Goal: Task Accomplishment & Management: Use online tool/utility

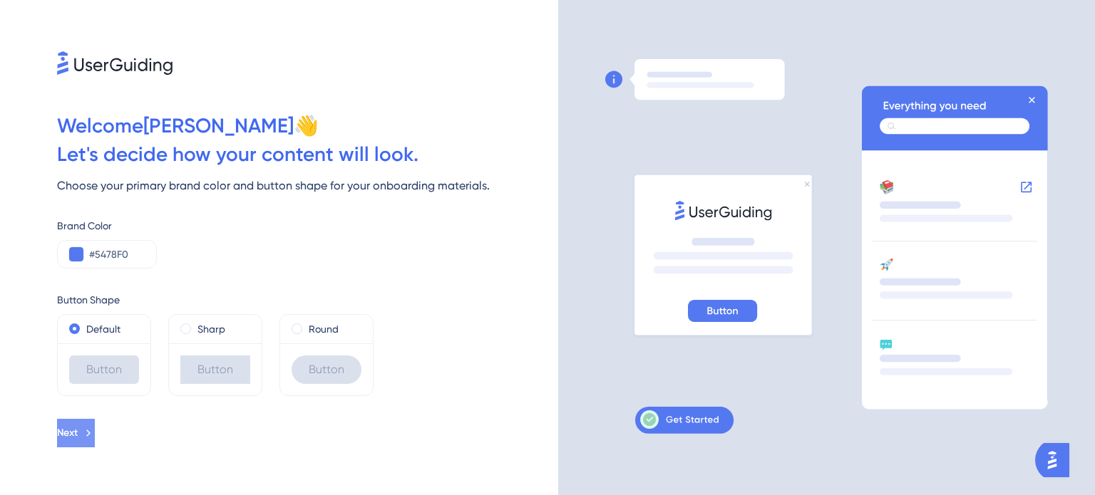
click at [95, 431] on icon at bounding box center [88, 433] width 13 height 13
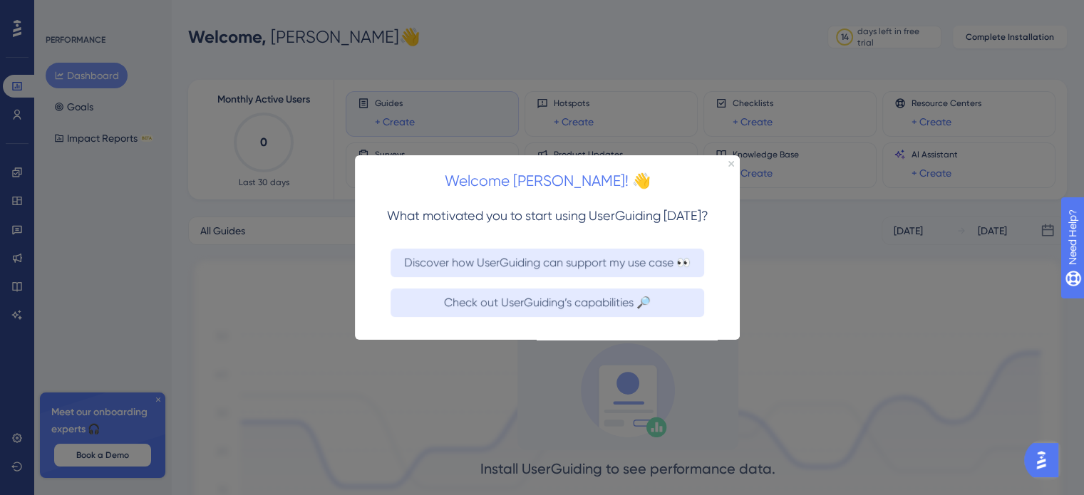
click at [736, 160] on div "Welcome [PERSON_NAME]! 👋" at bounding box center [547, 177] width 385 height 44
click at [734, 163] on div "Welcome [PERSON_NAME]! 👋" at bounding box center [547, 177] width 385 height 44
click at [728, 164] on icon "Close Preview" at bounding box center [731, 163] width 6 height 6
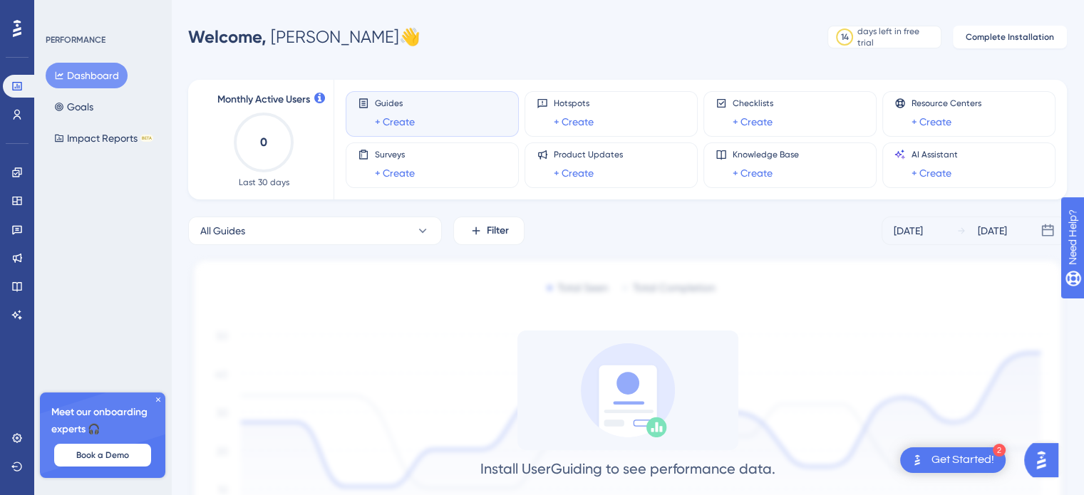
scroll to position [137, 0]
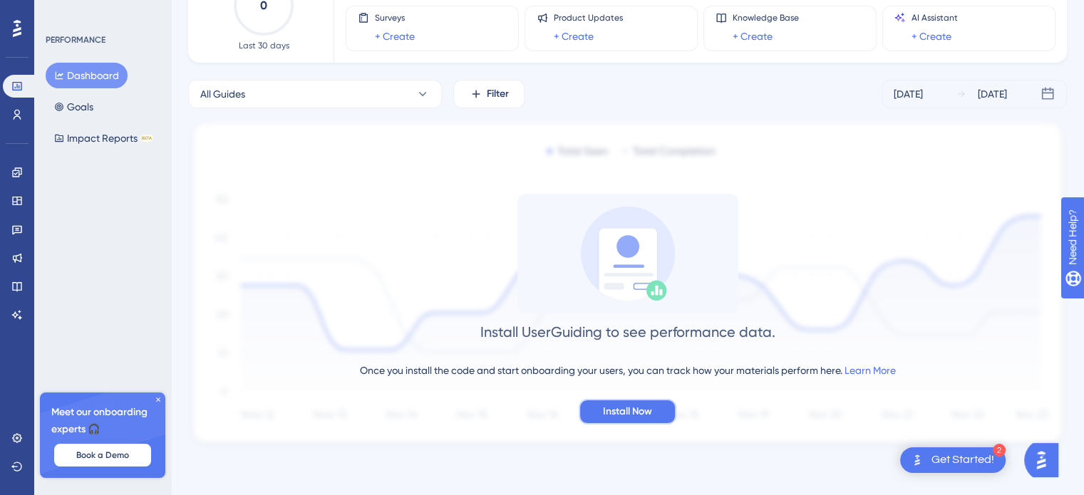
click at [587, 407] on button "Install Now" at bounding box center [628, 412] width 98 height 26
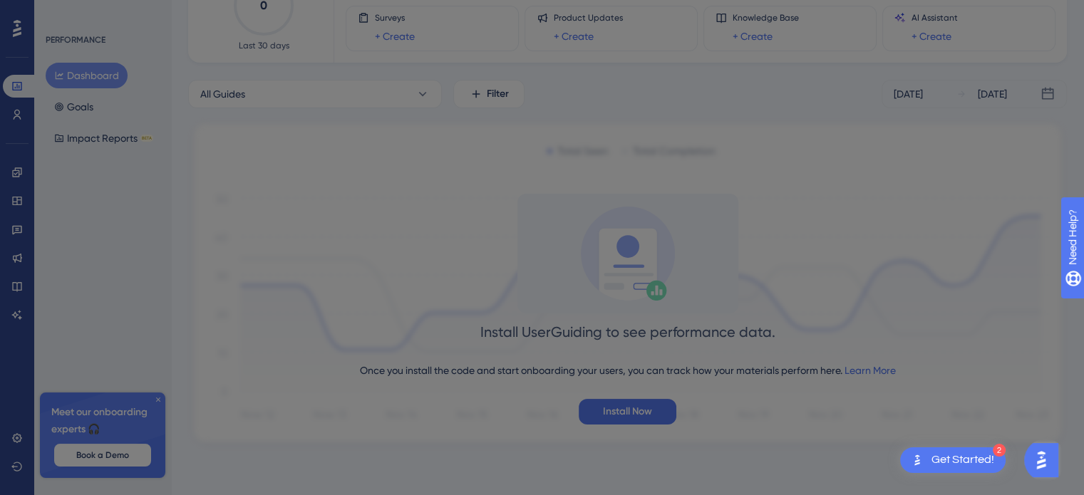
scroll to position [0, 0]
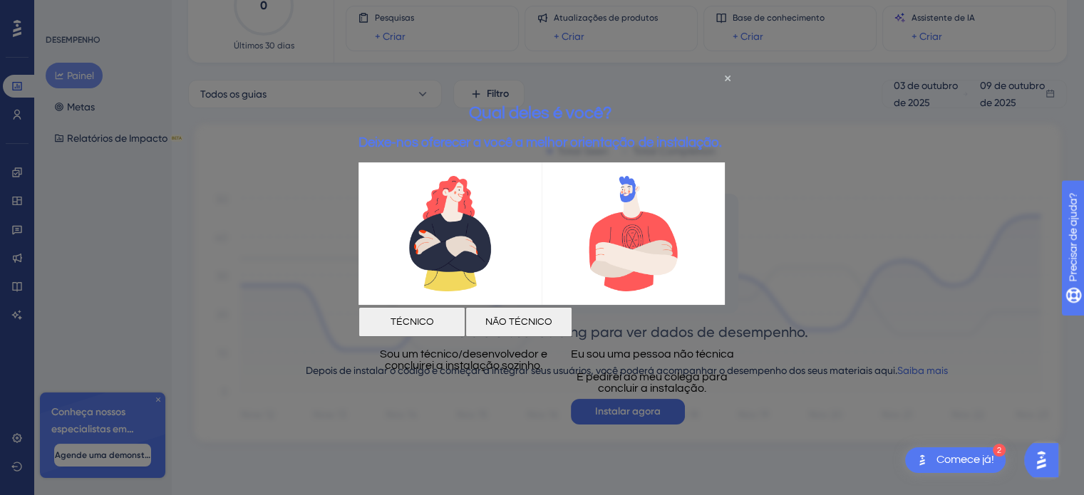
click at [572, 312] on button "NÃO TÉCNICO" at bounding box center [518, 322] width 107 height 30
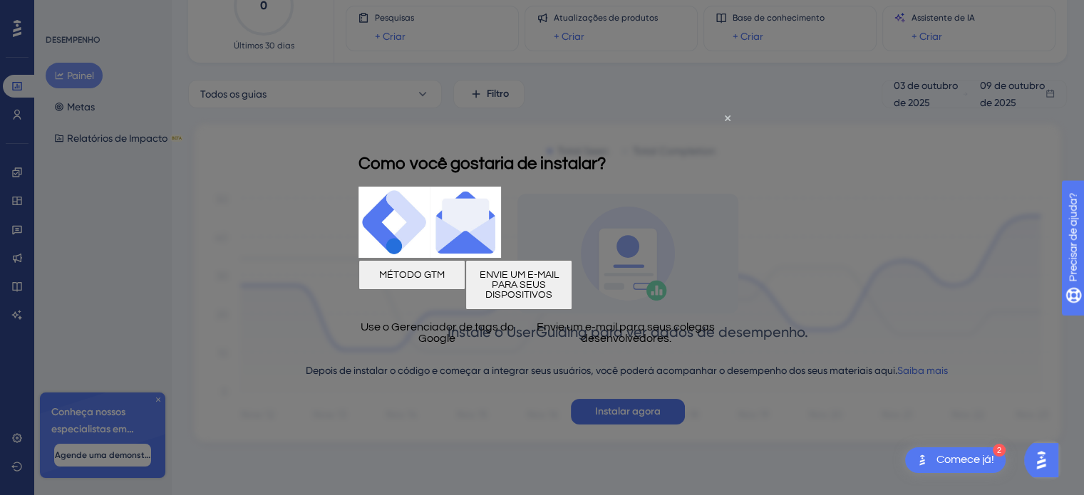
click at [465, 286] on button "MÉTODO GTM" at bounding box center [412, 274] width 107 height 30
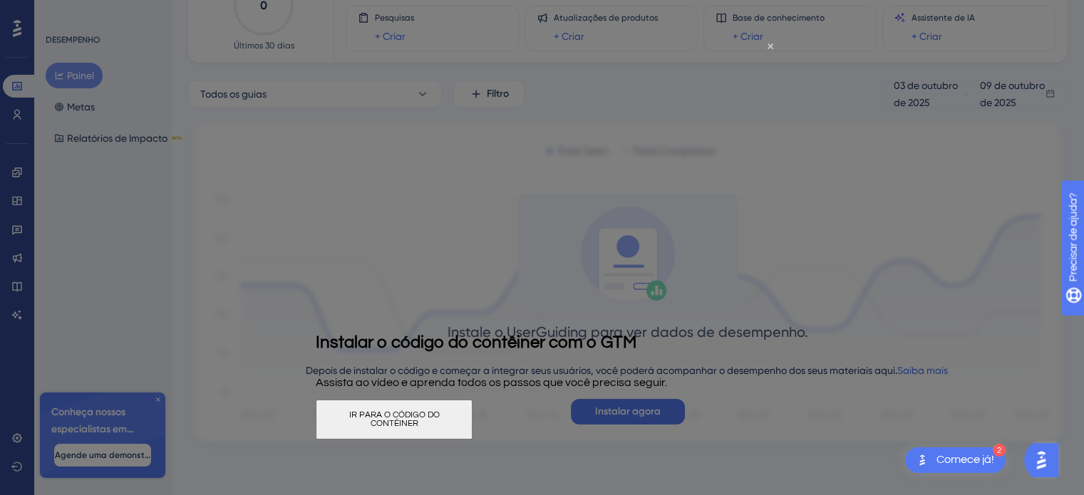
click at [473, 431] on button "IR PARA O CÓDIGO DO CONTÊINER" at bounding box center [394, 419] width 157 height 40
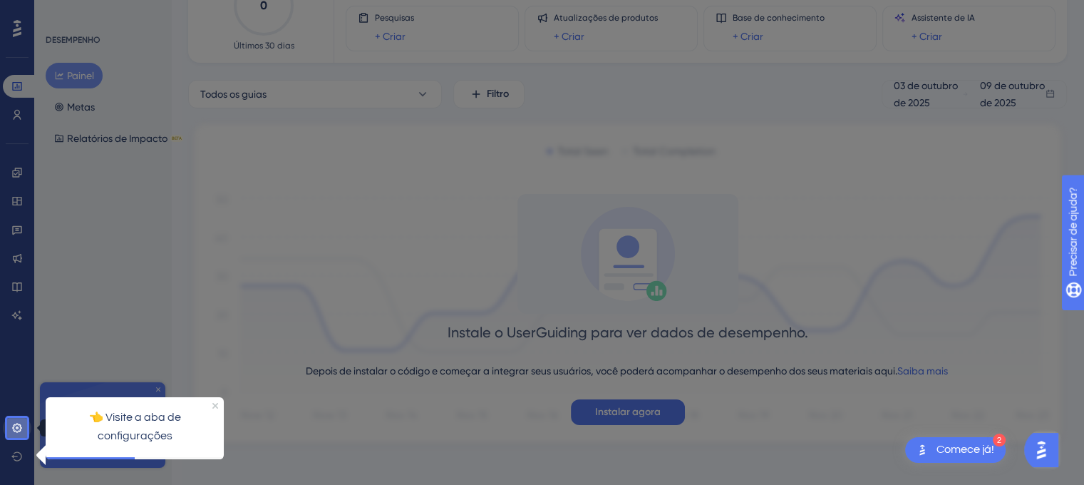
click at [18, 430] on icon at bounding box center [16, 427] width 9 height 9
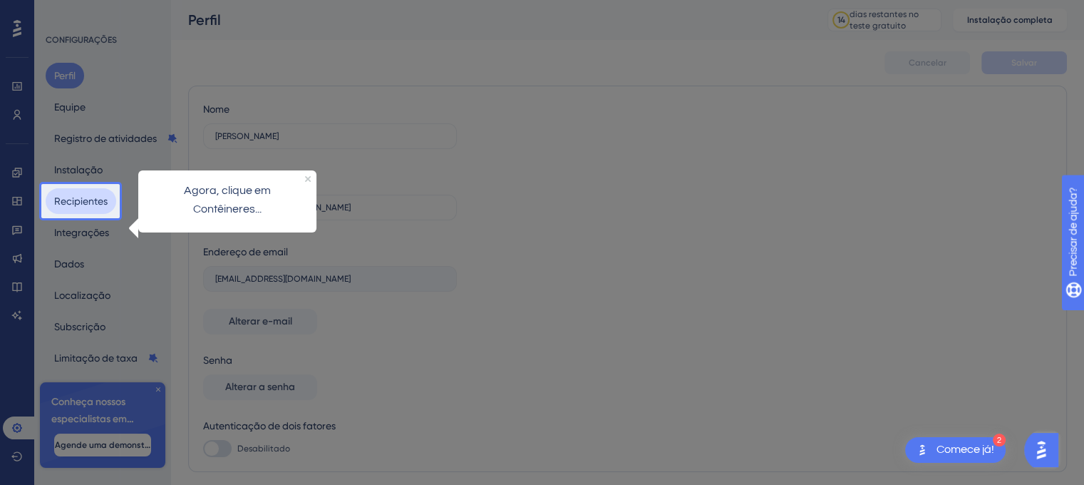
click at [82, 210] on button "Recipientes" at bounding box center [81, 201] width 71 height 26
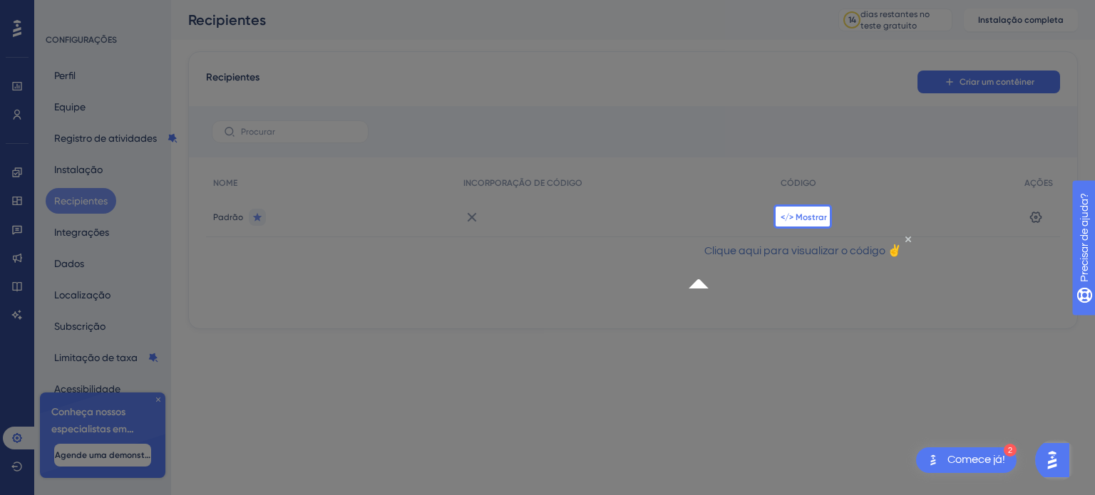
click at [798, 216] on font "</> Mostrar" at bounding box center [803, 217] width 46 height 10
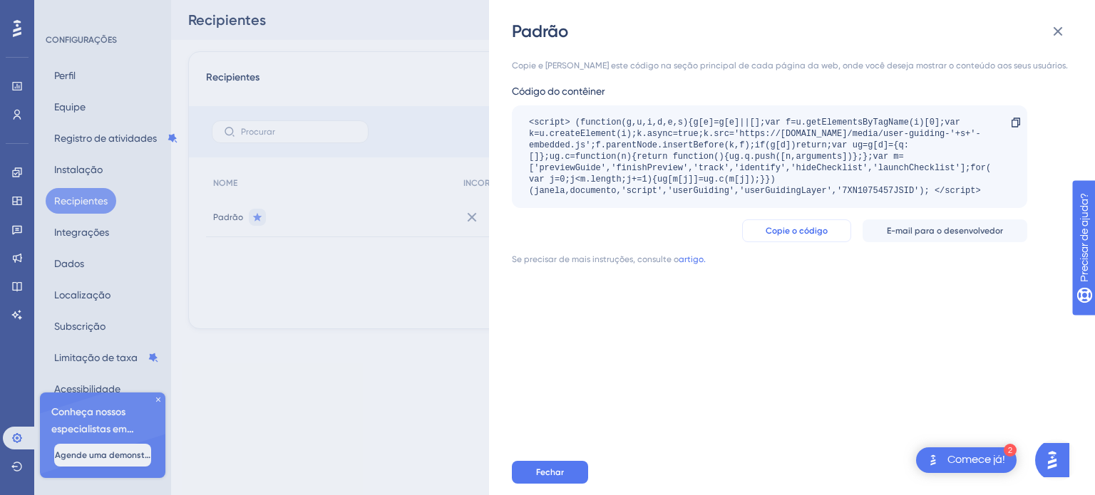
click at [818, 228] on font "Copie o código" at bounding box center [797, 231] width 62 height 10
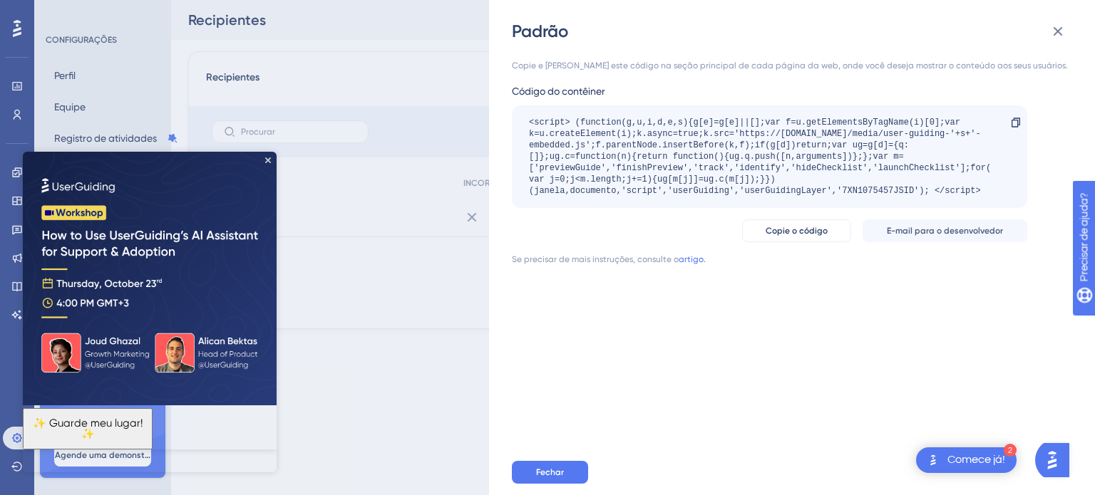
click at [269, 152] on img at bounding box center [150, 279] width 254 height 254
click at [1055, 30] on icon at bounding box center [1057, 31] width 17 height 17
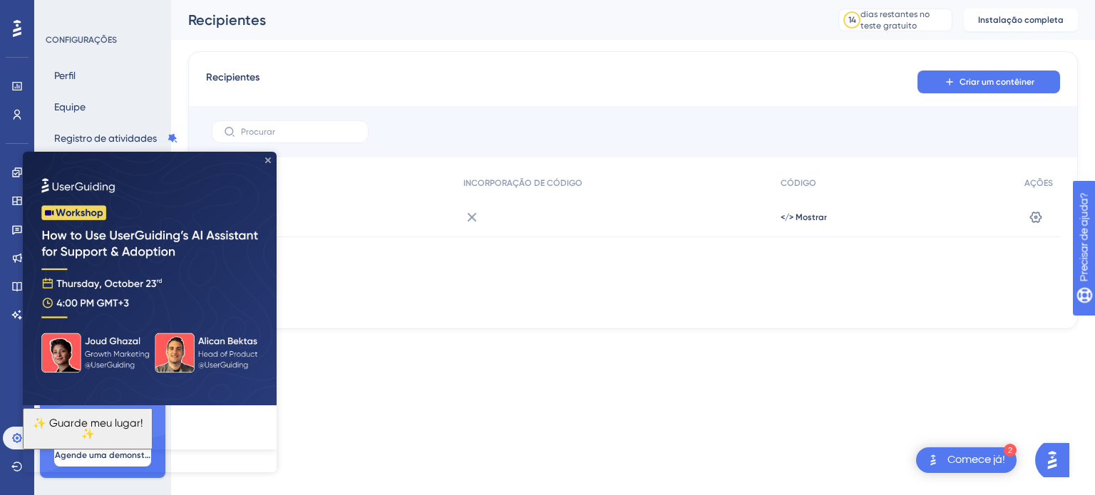
click at [268, 159] on icon "Fechar visualização" at bounding box center [268, 161] width 6 height 6
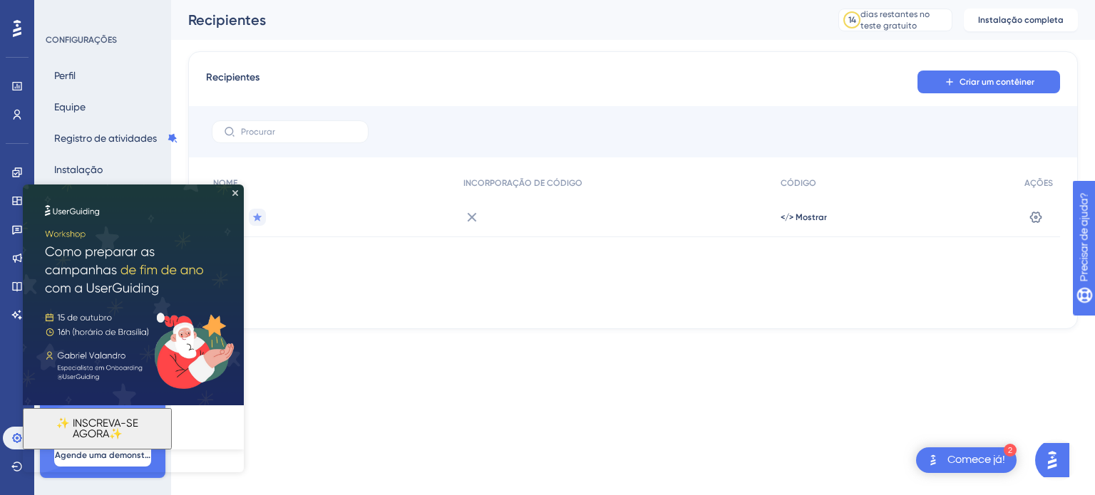
click at [239, 191] on img at bounding box center [133, 295] width 221 height 221
click at [233, 191] on icon "Fechar visualização" at bounding box center [235, 193] width 6 height 6
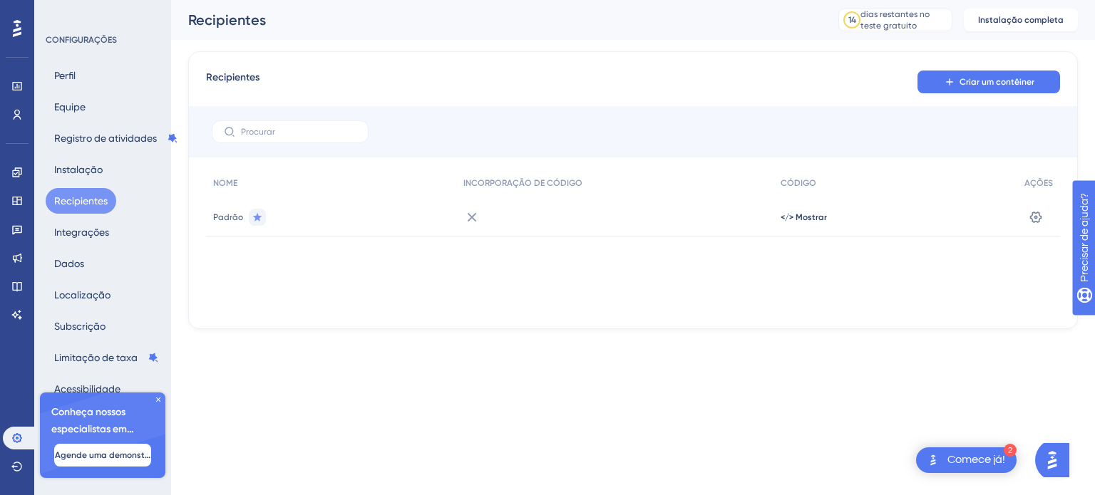
click at [158, 401] on icon at bounding box center [158, 400] width 4 height 4
